Goal: Information Seeking & Learning: Find specific fact

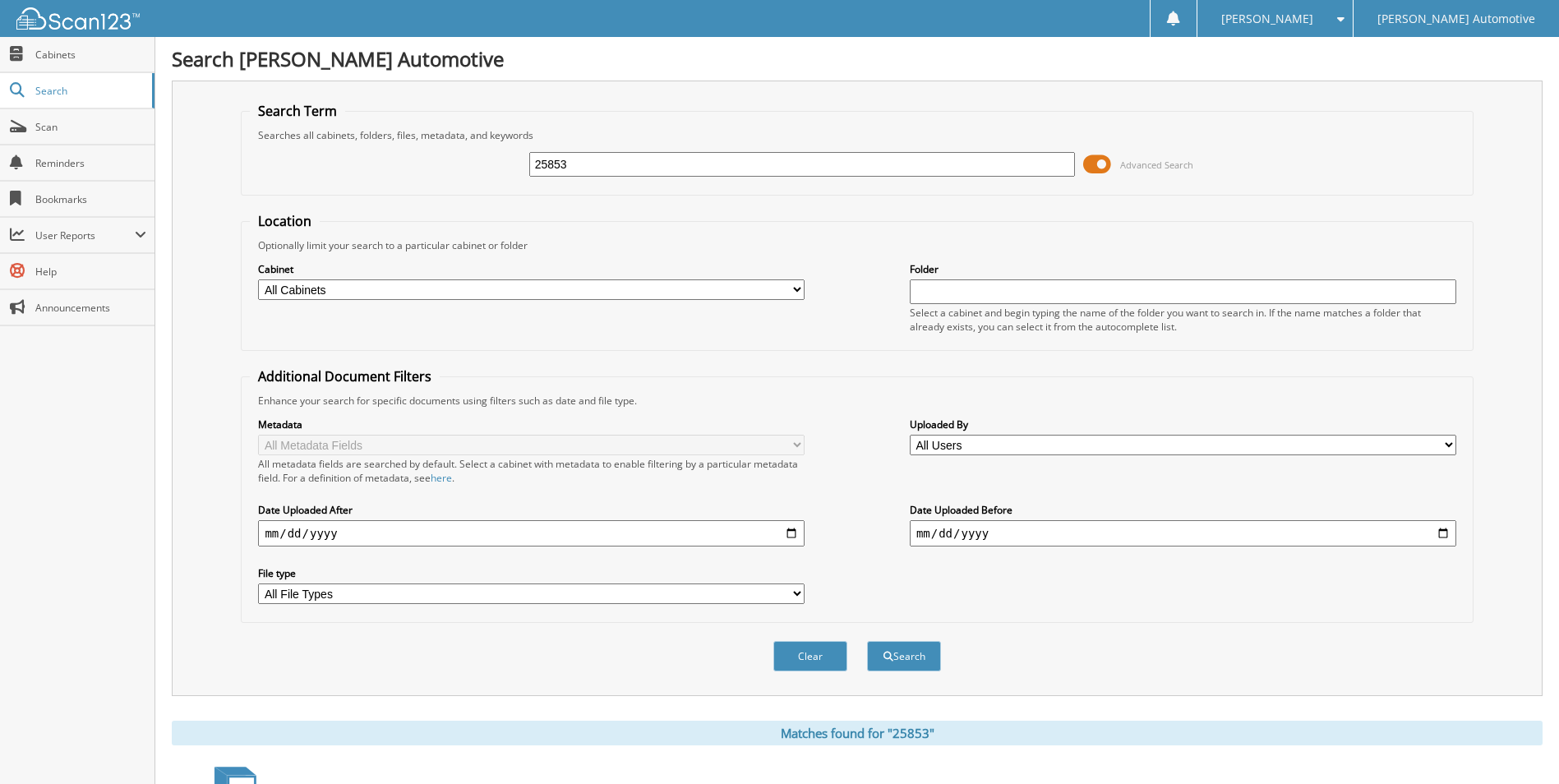
click at [589, 163] on input "25853" at bounding box center [802, 164] width 546 height 24
type input "65066"
click at [867, 641] on button "Search" at bounding box center [904, 656] width 74 height 31
click at [598, 170] on input "65066" at bounding box center [802, 164] width 546 height 24
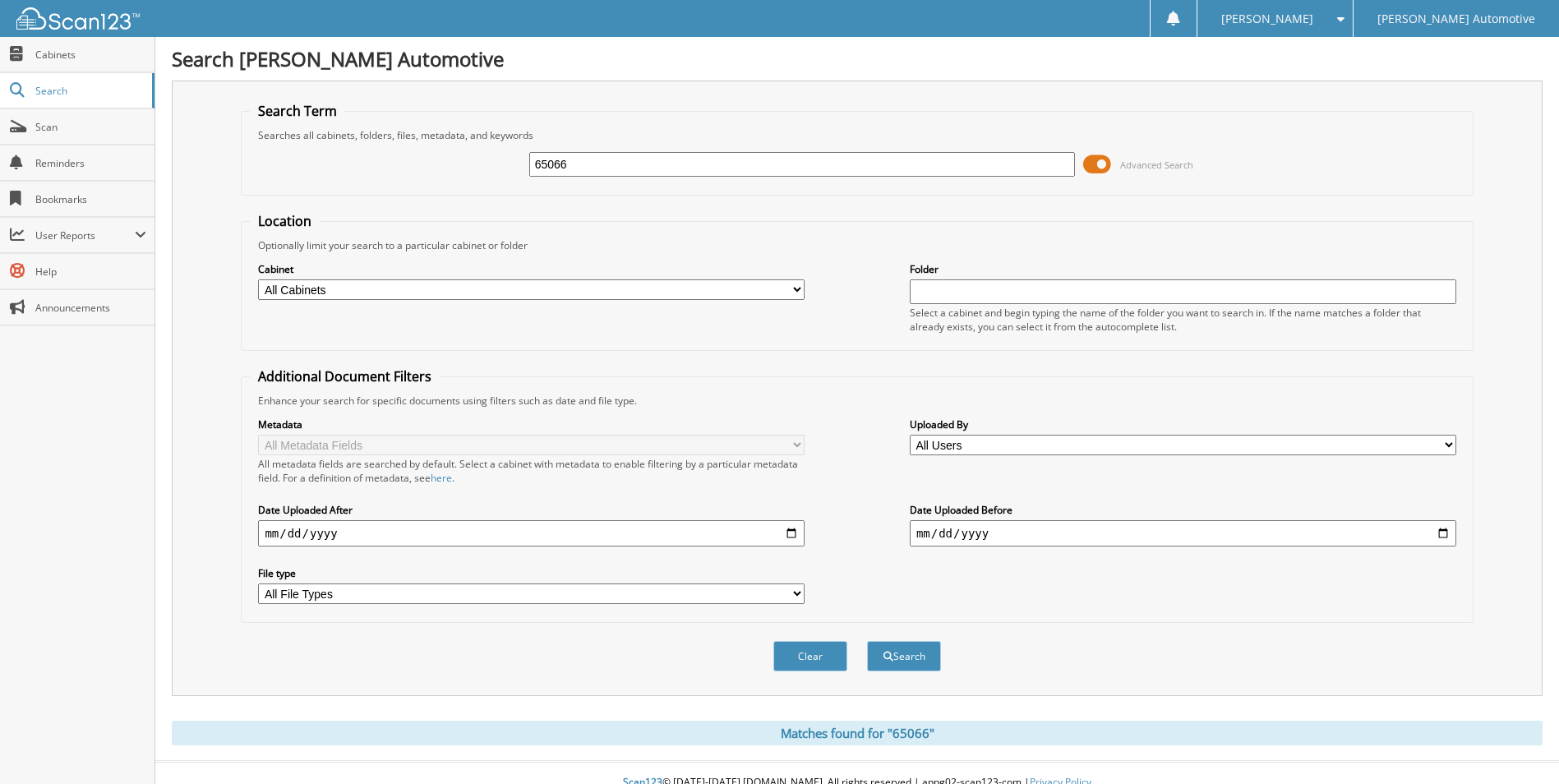
click at [598, 170] on input "65066" at bounding box center [802, 164] width 546 height 24
type input "1003066"
click at [867, 641] on button "Search" at bounding box center [904, 656] width 74 height 31
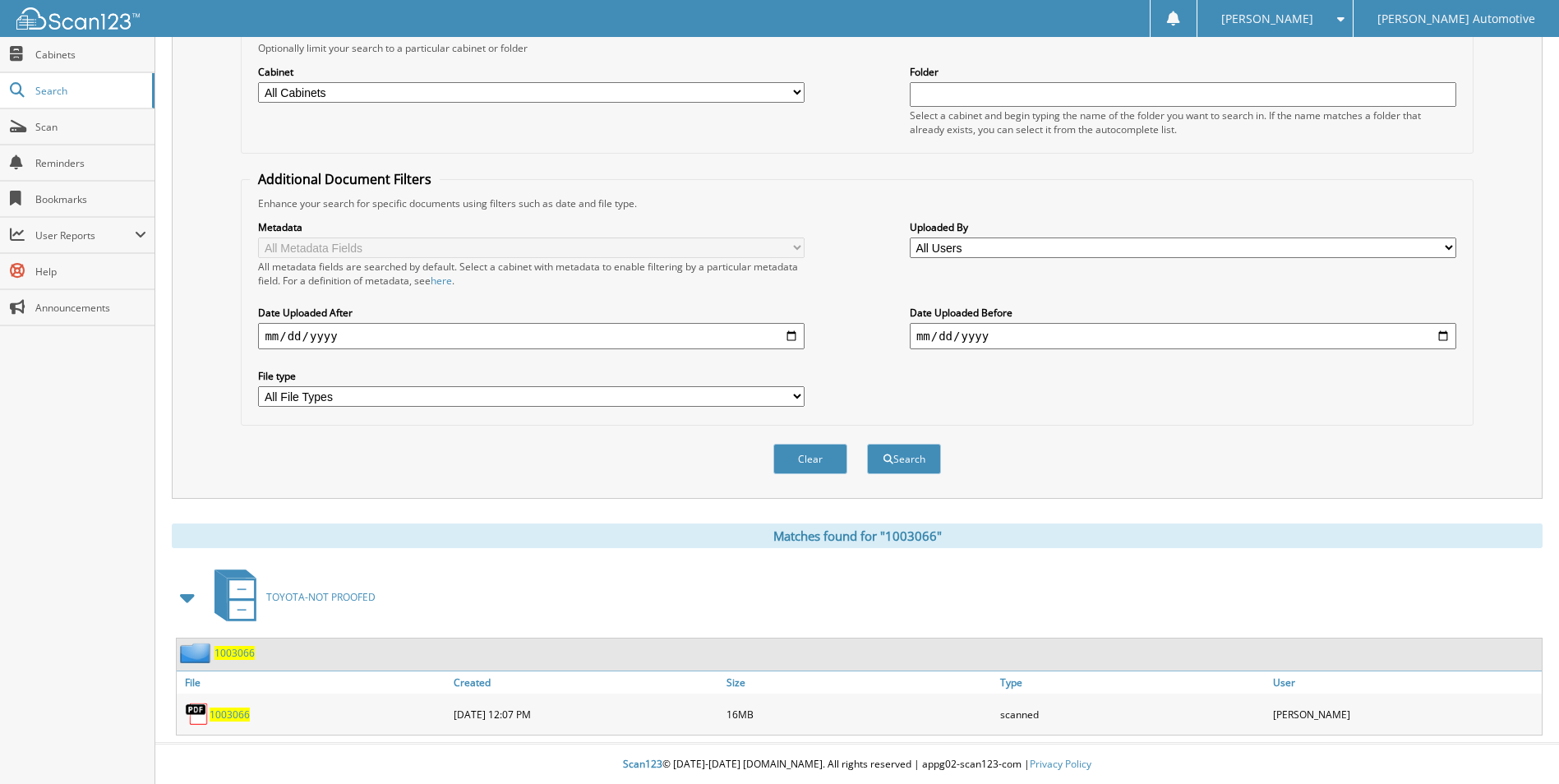
scroll to position [198, 0]
click at [226, 711] on span "1003066" at bounding box center [230, 713] width 40 height 14
